Goal: Task Accomplishment & Management: Manage account settings

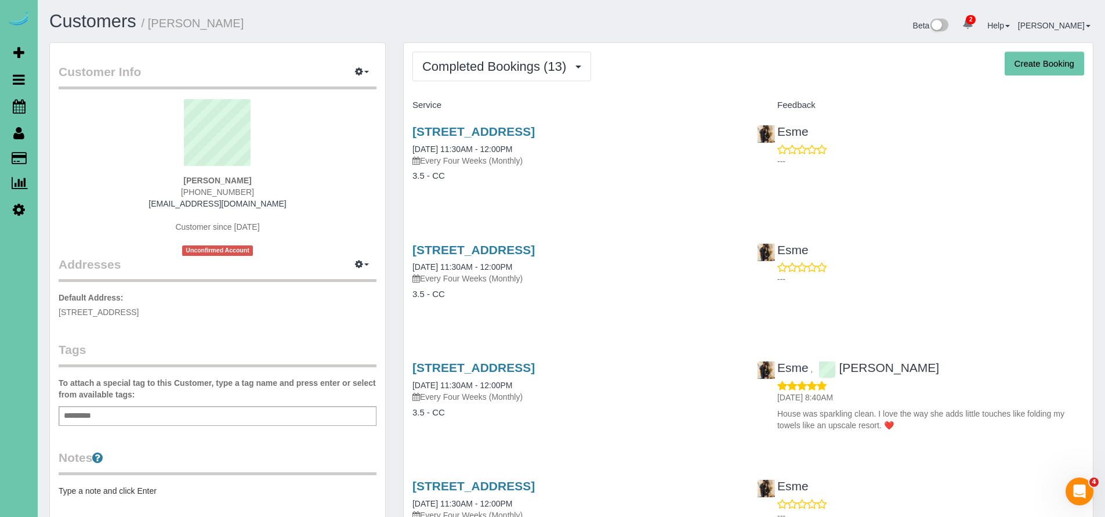
click at [488, 74] on button "Completed Bookings (13)" at bounding box center [501, 67] width 179 height 30
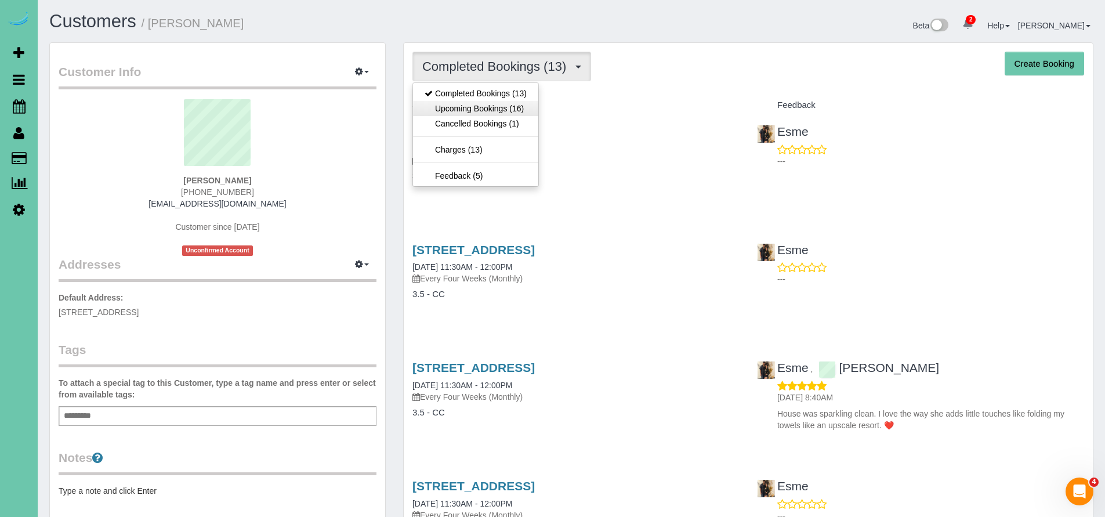
click at [476, 106] on link "Upcoming Bookings (16)" at bounding box center [475, 108] width 125 height 15
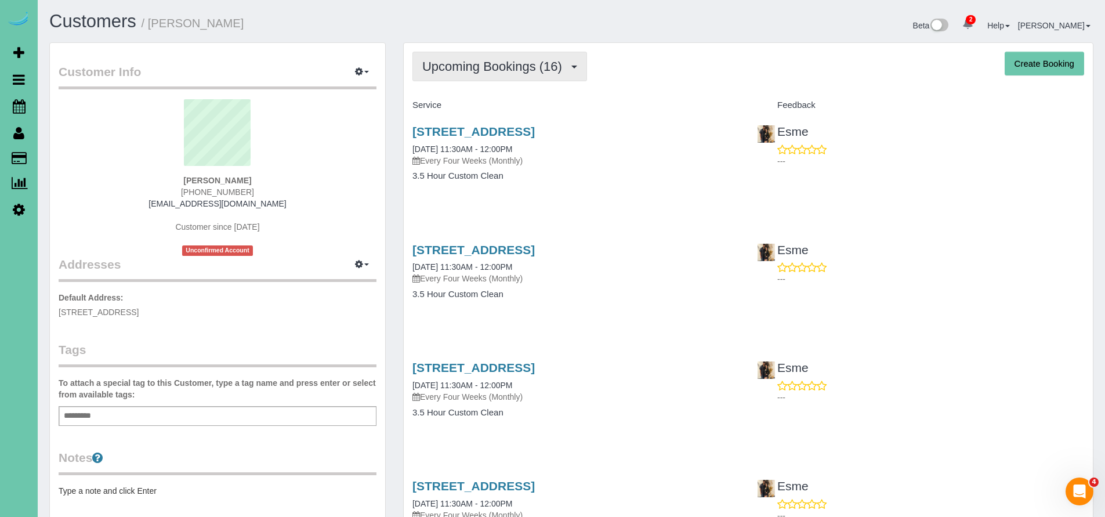
click at [515, 67] on span "Upcoming Bookings (16)" at bounding box center [495, 66] width 146 height 14
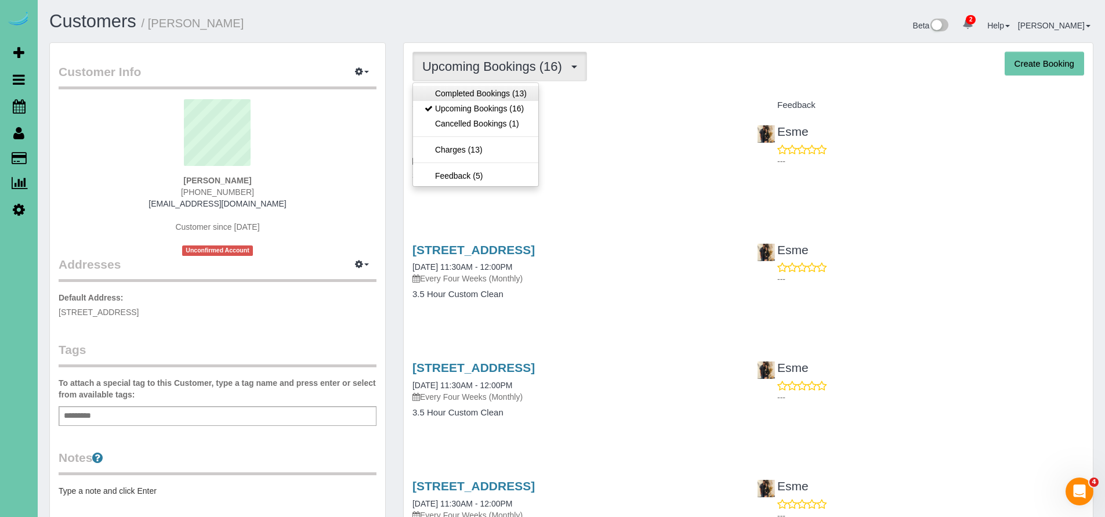
click at [480, 92] on link "Completed Bookings (13)" at bounding box center [475, 93] width 125 height 15
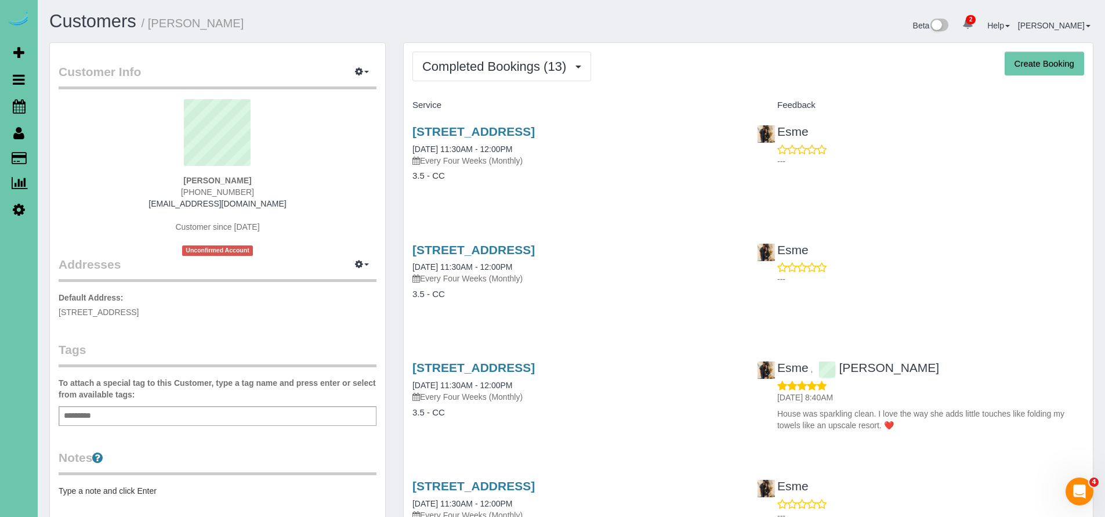
click at [18, 111] on icon at bounding box center [19, 106] width 13 height 14
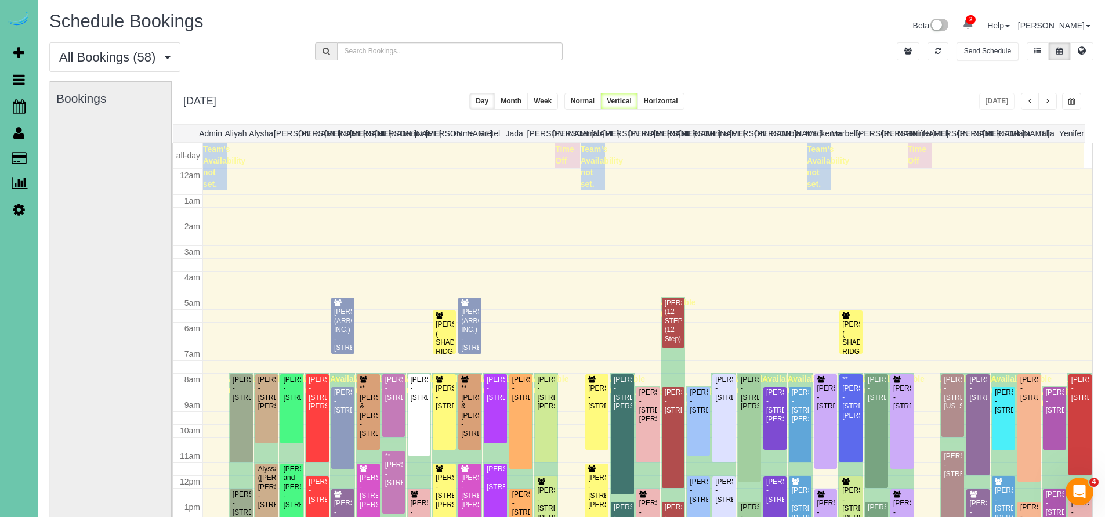
scroll to position [153, 0]
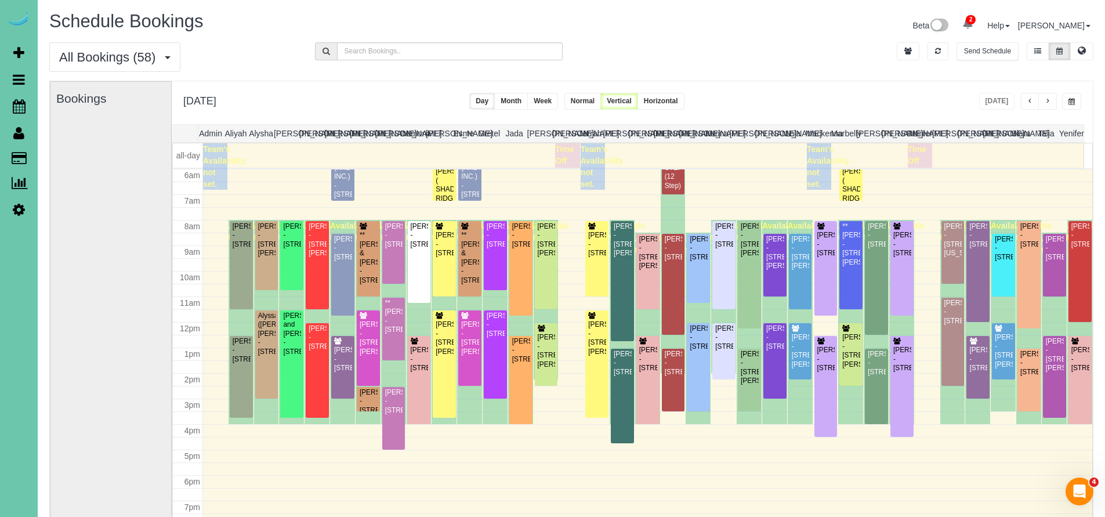
click at [721, 249] on div "[PERSON_NAME] - [STREET_ADDRESS]" at bounding box center [723, 235] width 19 height 27
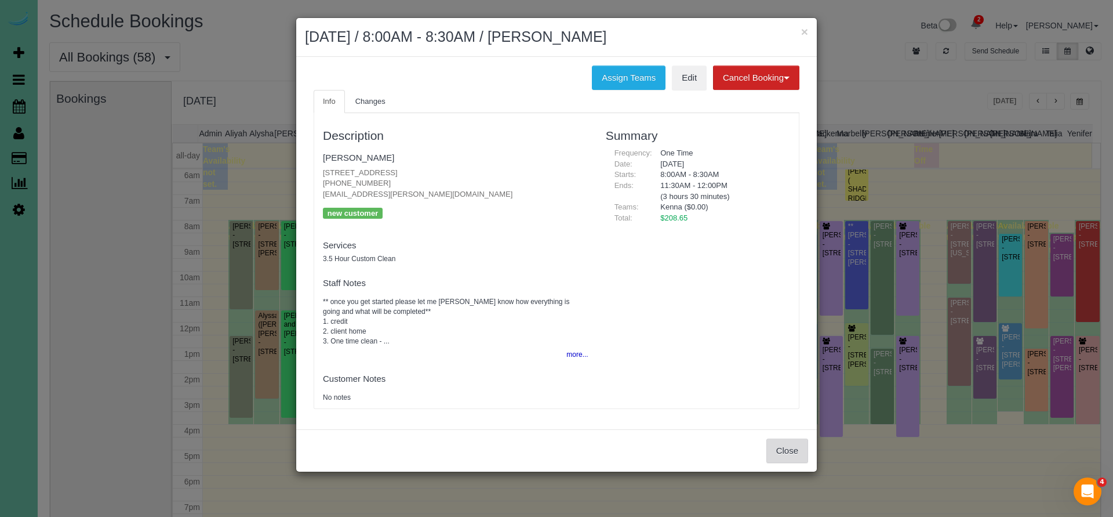
click at [796, 449] on button "Close" at bounding box center [788, 450] width 42 height 24
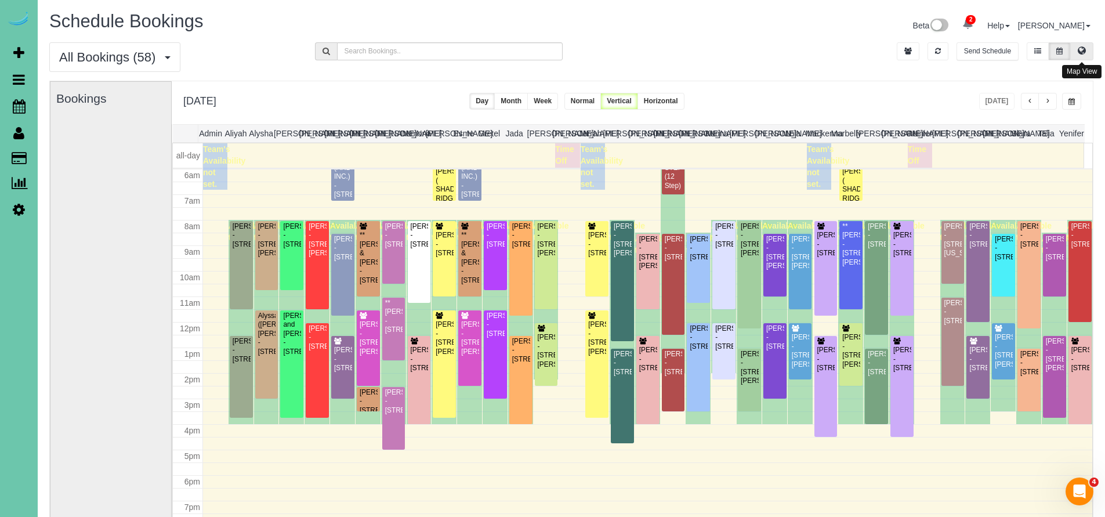
click at [1083, 51] on icon at bounding box center [1082, 50] width 8 height 7
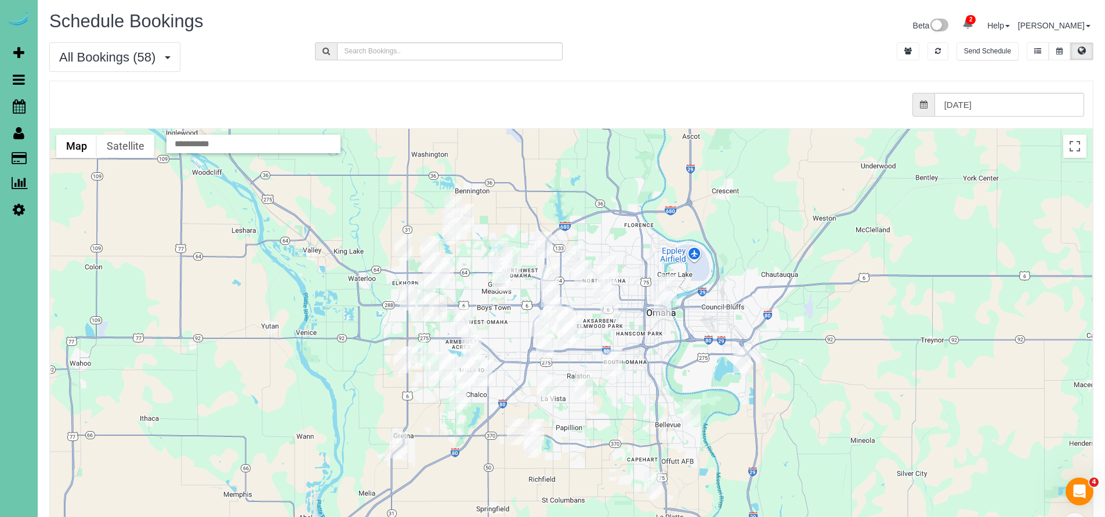
click at [569, 333] on img "10/02/2025 8:00AM - Diane Hoffman - 8517 C St, Omaha, NE 68124" at bounding box center [566, 334] width 18 height 27
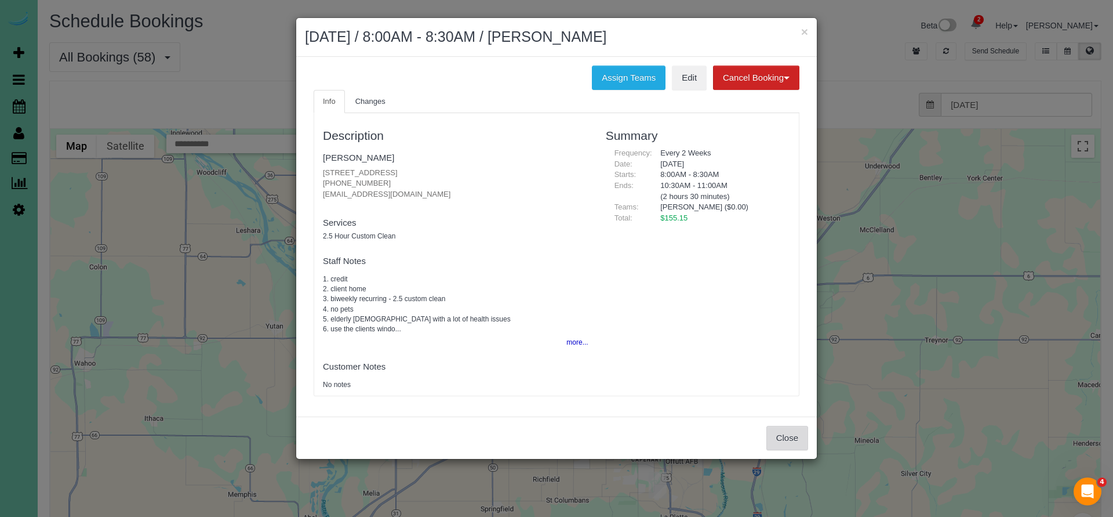
click at [782, 437] on button "Close" at bounding box center [788, 438] width 42 height 24
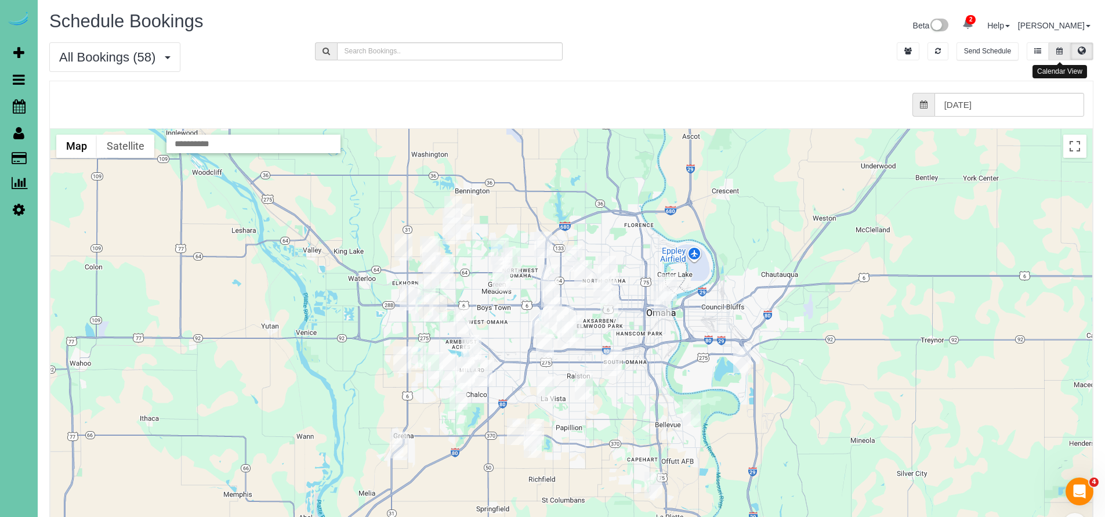
click at [1057, 46] on button at bounding box center [1059, 51] width 21 height 18
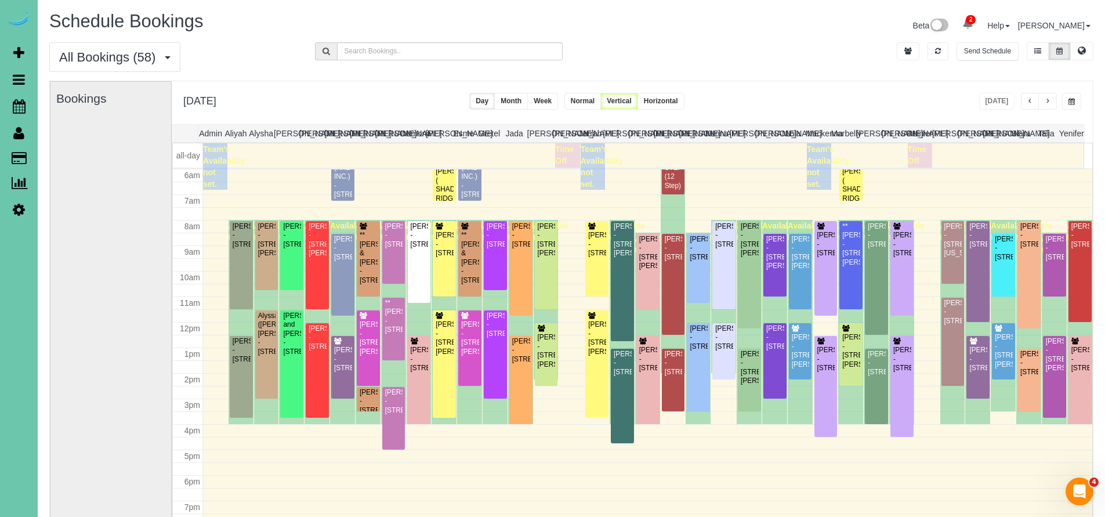
click at [266, 343] on div "Alyssa ([PERSON_NAME]) [PERSON_NAME] - [STREET_ADDRESS]" at bounding box center [266, 333] width 19 height 45
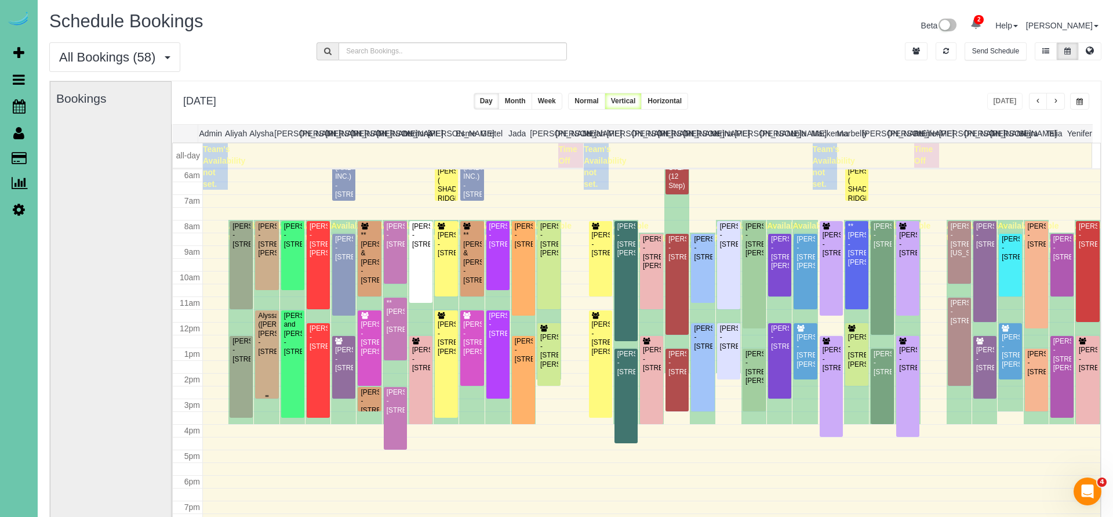
click at [266, 343] on body "2 Beta Your Notifications You have 0 alerts × You have 3 to charge for [DATE] ×…" at bounding box center [556, 258] width 1113 height 517
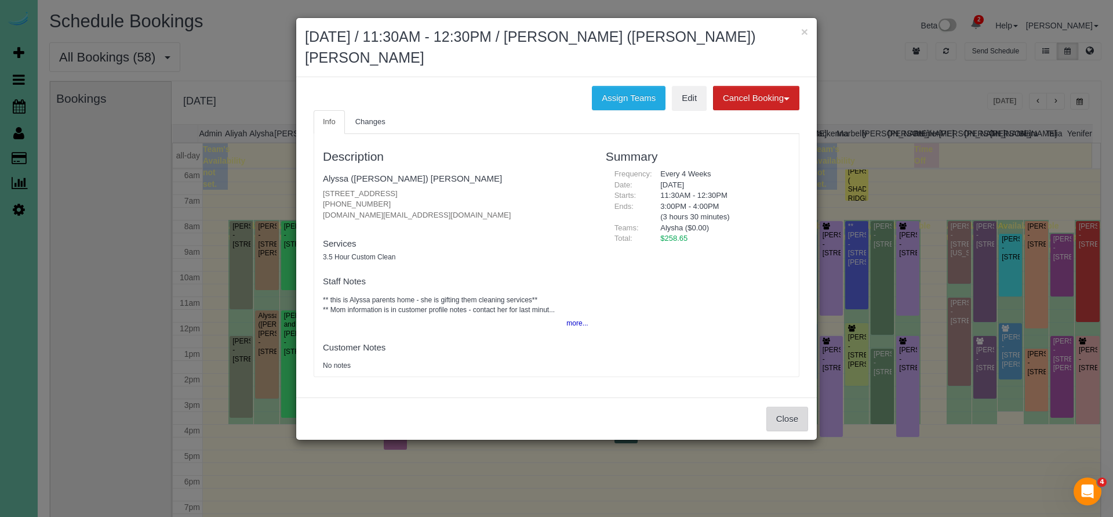
click at [798, 407] on button "Close" at bounding box center [788, 419] width 42 height 24
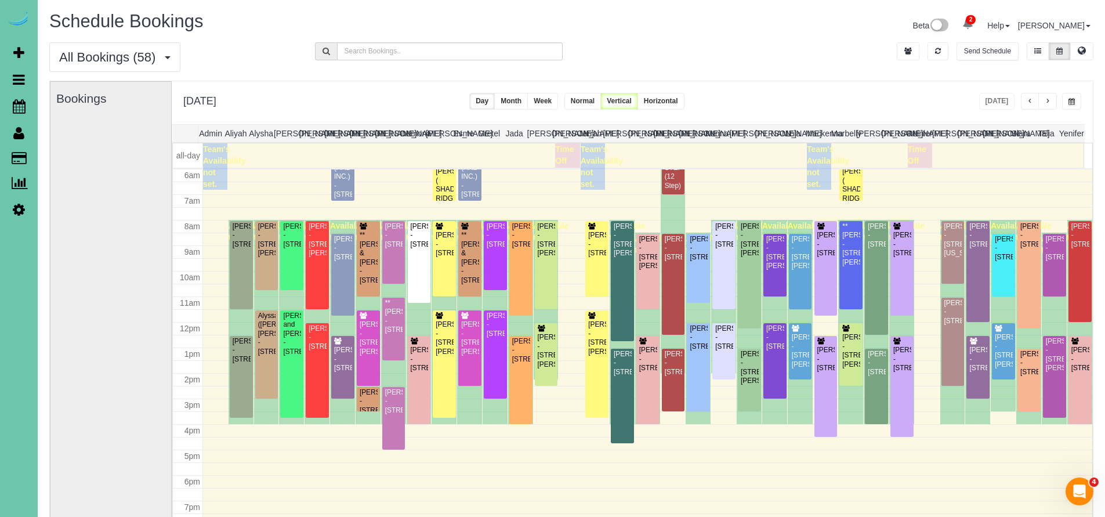
click at [756, 91] on div "[DATE] [DATE] Day Month Week Normal Vertical Horizontal" at bounding box center [632, 102] width 921 height 43
click at [723, 249] on div "[PERSON_NAME] - [STREET_ADDRESS]" at bounding box center [723, 235] width 19 height 27
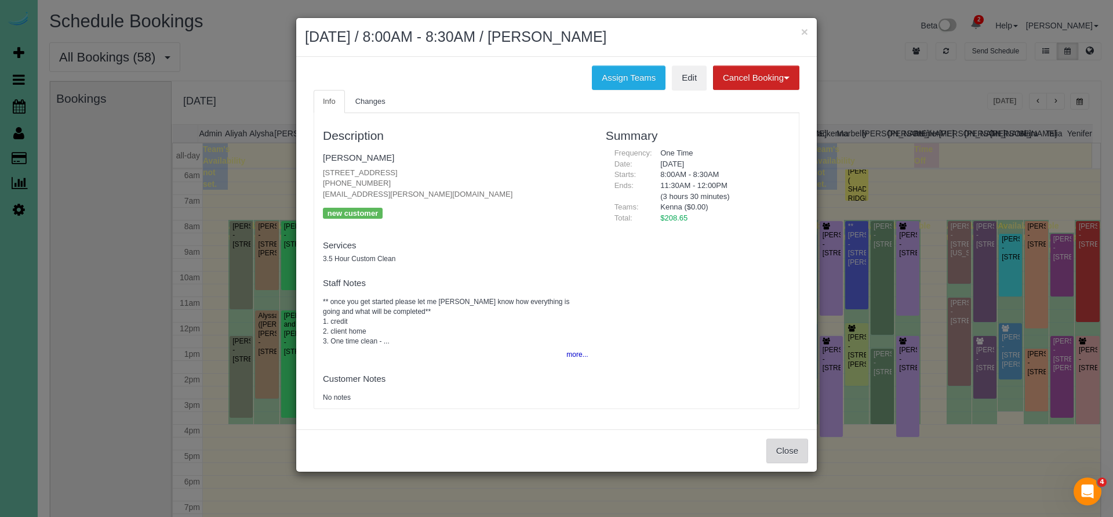
click at [789, 445] on button "Close" at bounding box center [788, 450] width 42 height 24
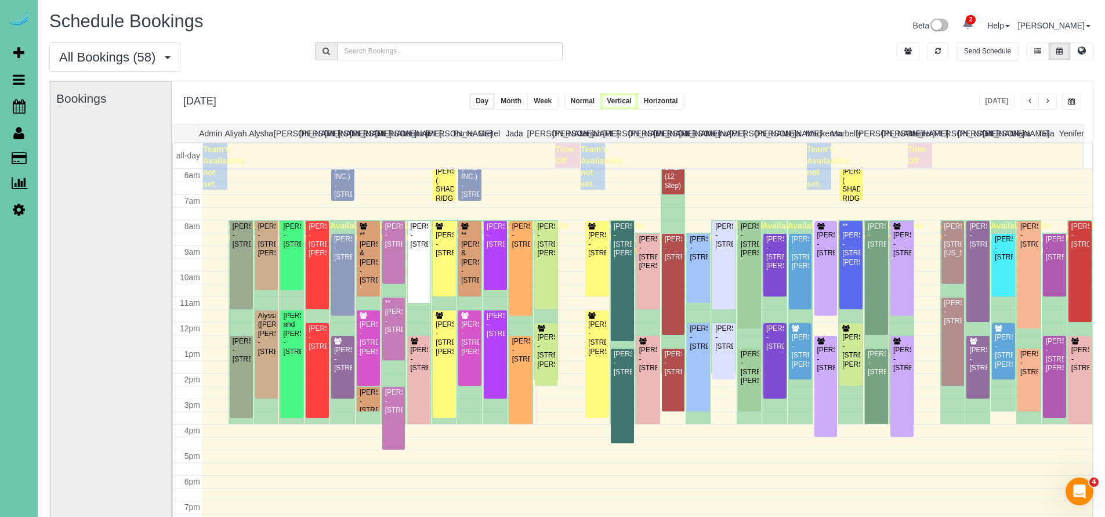
click at [806, 36] on div "Beta 2 Your Notifications You have 0 alerts × You have 3 to charge for [DATE] ×…" at bounding box center [836, 27] width 531 height 31
click at [89, 108] on span "Scheduler" at bounding box center [110, 106] width 145 height 27
